Goal: Navigation & Orientation: Find specific page/section

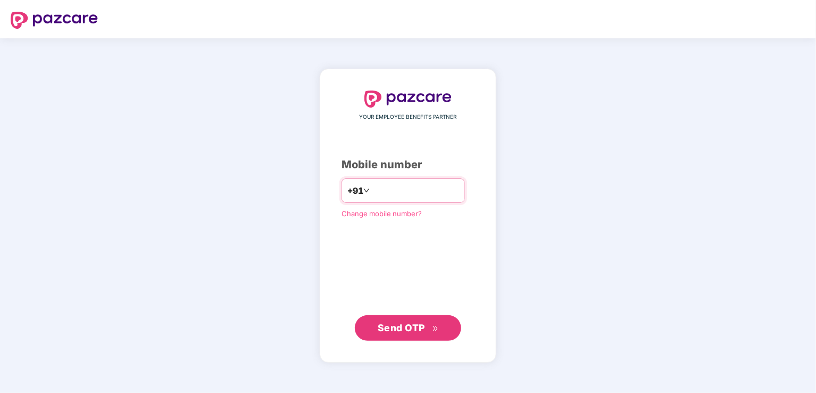
type input "**********"
click at [424, 329] on span "Send OTP" at bounding box center [401, 327] width 47 height 11
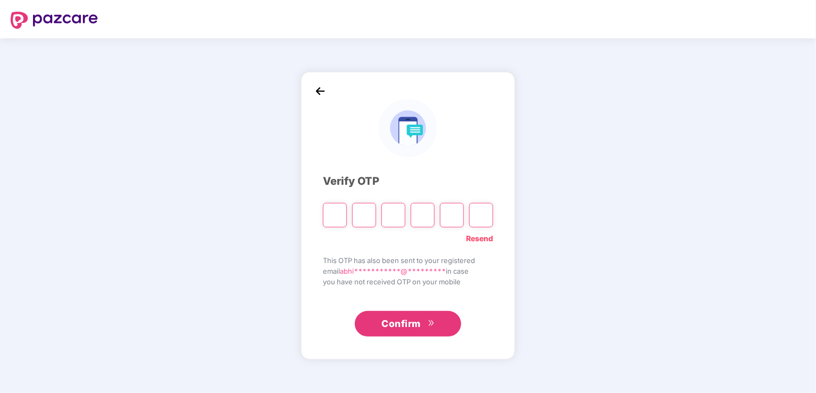
type input "*"
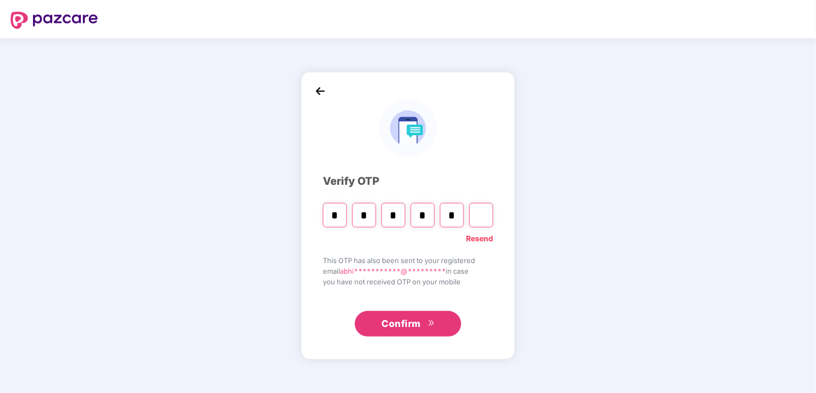
type input "*"
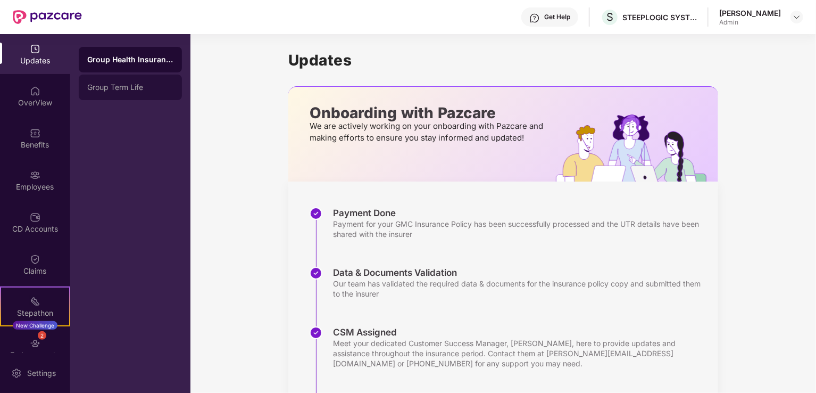
click at [124, 87] on div "Group Term Life" at bounding box center [130, 87] width 86 height 9
click at [133, 56] on div "Group Health Insurance" at bounding box center [130, 59] width 86 height 9
click at [121, 85] on div "Group Term Life" at bounding box center [130, 87] width 86 height 9
click at [798, 14] on img at bounding box center [797, 17] width 9 height 9
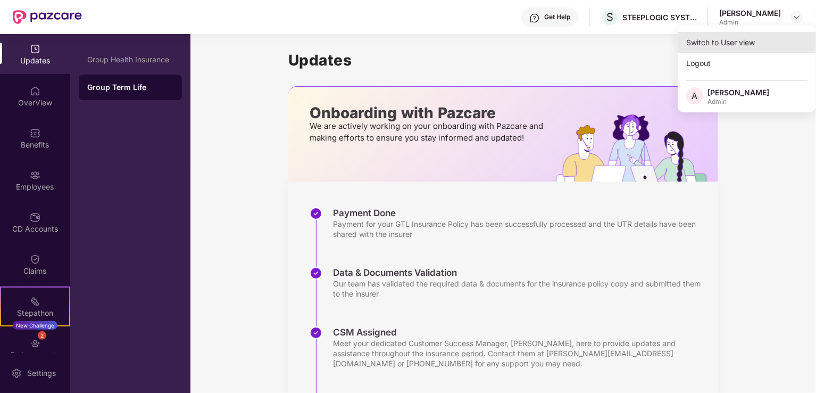
click at [748, 42] on div "Switch to User view" at bounding box center [747, 42] width 138 height 21
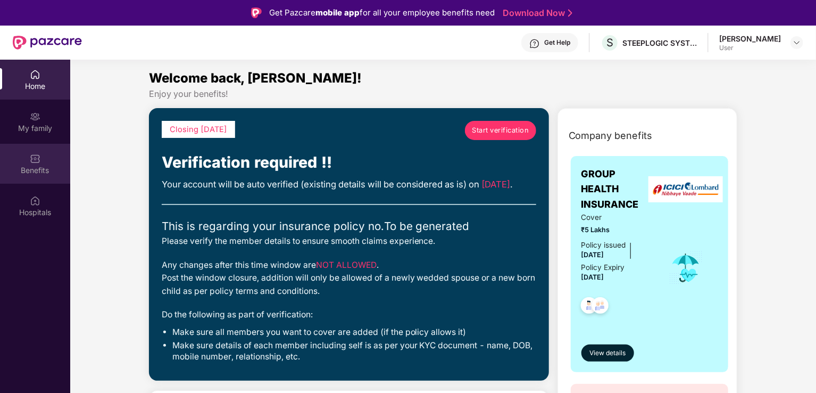
click at [30, 157] on img at bounding box center [35, 158] width 11 height 11
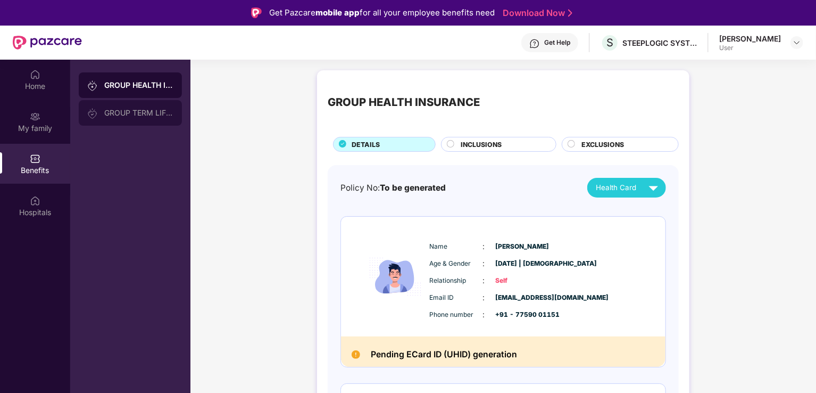
click at [131, 113] on div "GROUP TERM LIFE INSURANCE" at bounding box center [138, 113] width 69 height 9
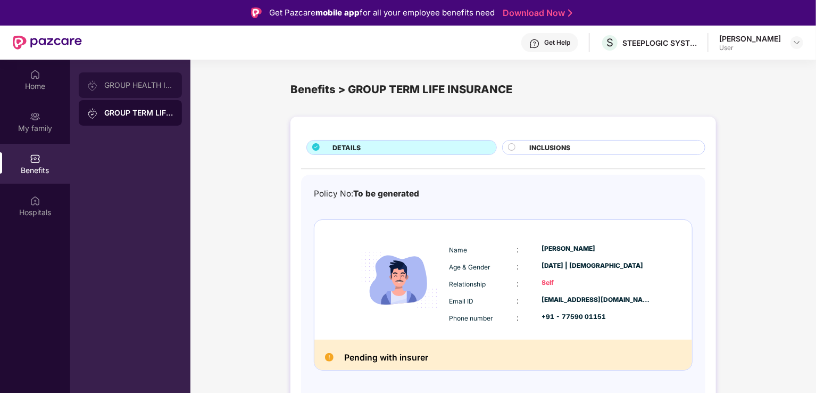
click at [118, 89] on div "GROUP HEALTH INSURANCE" at bounding box center [130, 85] width 103 height 26
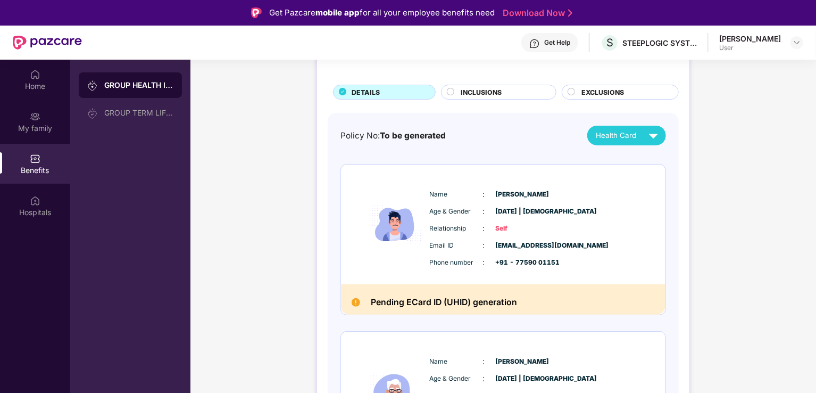
scroll to position [61, 0]
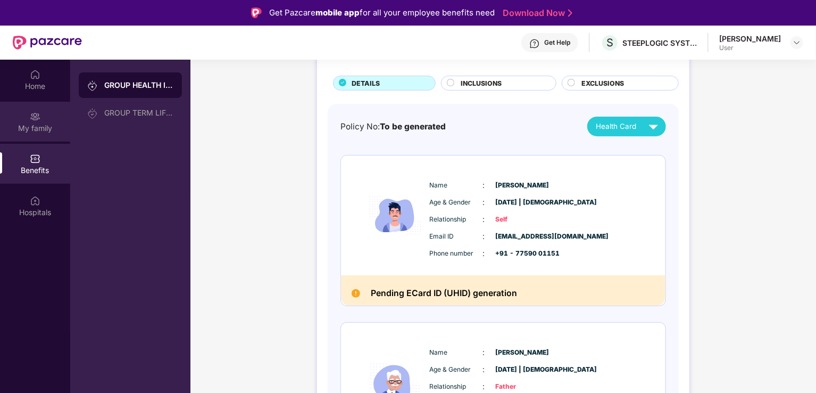
click at [28, 129] on div "My family" at bounding box center [35, 128] width 70 height 11
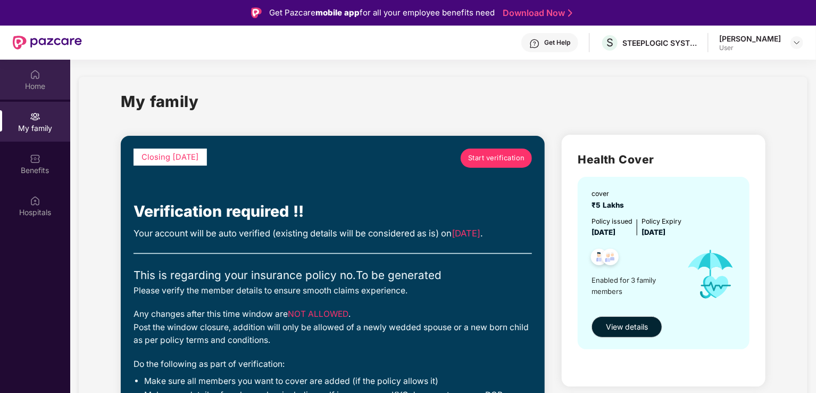
click at [32, 85] on div "Home" at bounding box center [35, 86] width 70 height 11
